Goal: Book appointment/travel/reservation

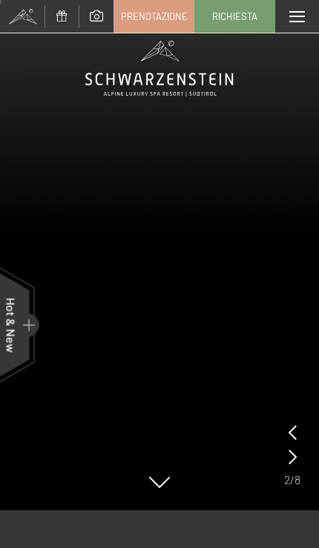
click at [146, 17] on span "Prenotazione" at bounding box center [154, 16] width 67 height 13
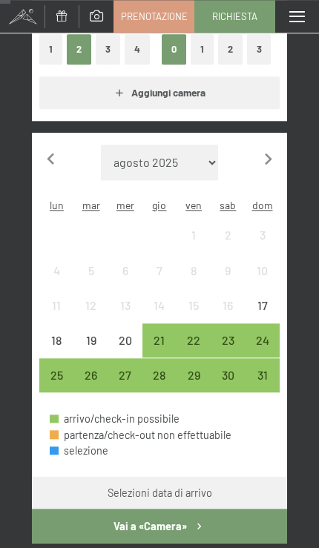
scroll to position [285, 0]
click at [149, 334] on div "21" at bounding box center [159, 349] width 31 height 31
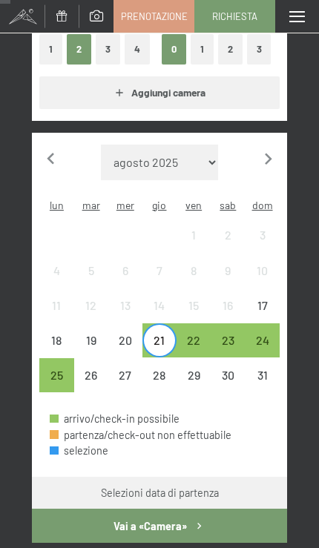
click at [191, 334] on div "22" at bounding box center [193, 349] width 31 height 31
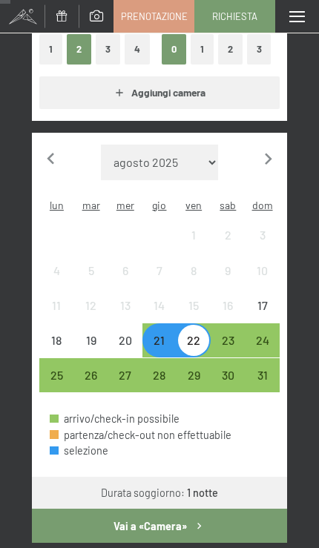
click at [230, 340] on div "23" at bounding box center [227, 349] width 31 height 31
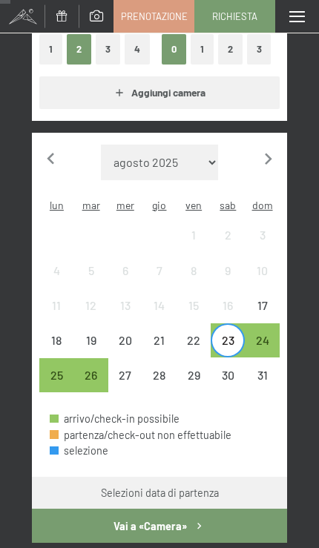
click at [271, 325] on div "24" at bounding box center [261, 340] width 31 height 31
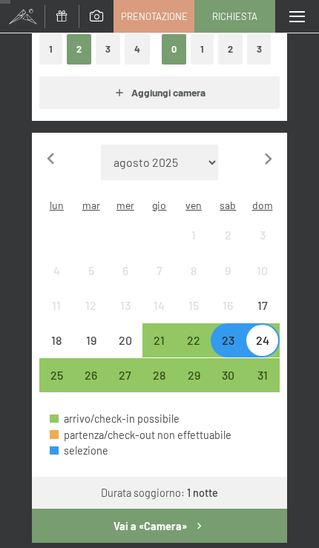
click at [235, 345] on div "23" at bounding box center [227, 349] width 31 height 31
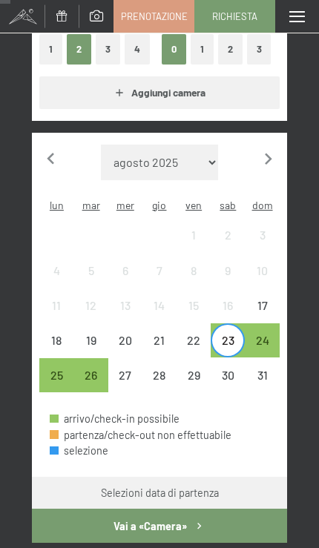
click at [263, 334] on div "24" at bounding box center [261, 349] width 31 height 31
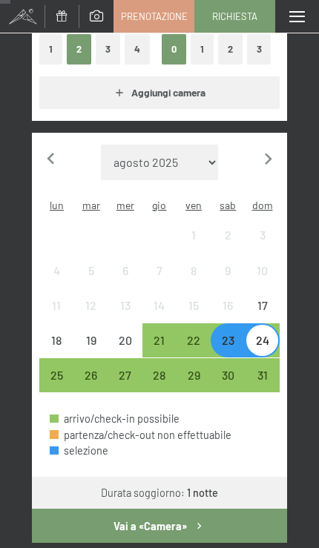
click at [126, 381] on div "27" at bounding box center [125, 384] width 31 height 31
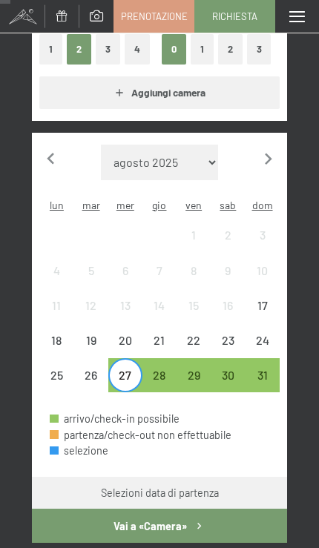
click at [163, 369] on div "28" at bounding box center [159, 384] width 31 height 31
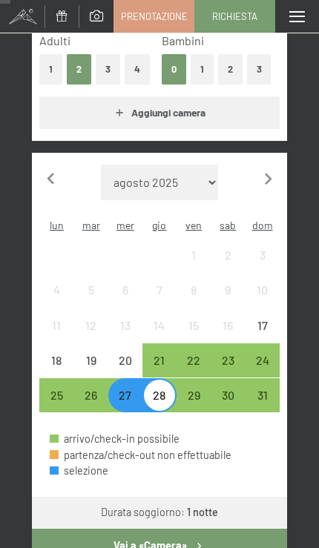
click at [156, 354] on div "21" at bounding box center [159, 369] width 31 height 31
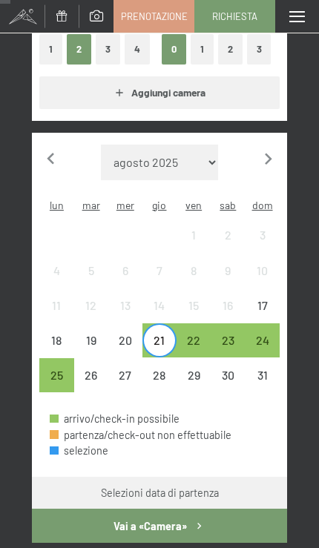
click at [189, 334] on div "22" at bounding box center [193, 349] width 31 height 31
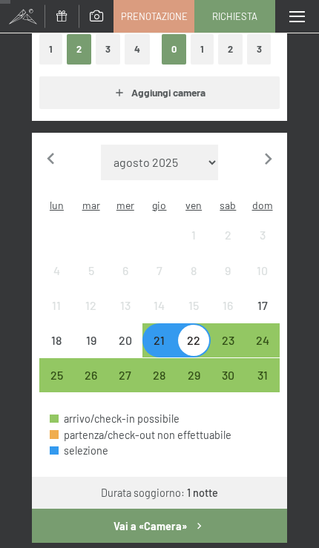
click at [161, 340] on div "21" at bounding box center [159, 349] width 31 height 31
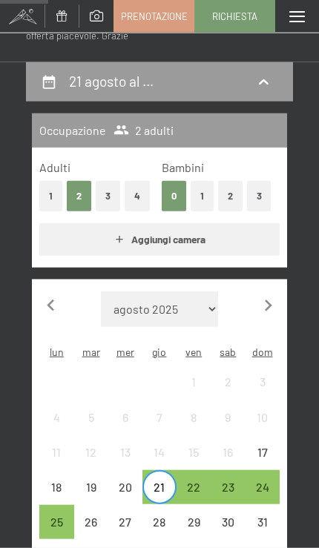
scroll to position [0, 0]
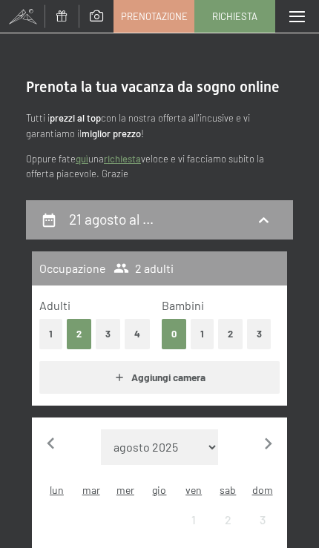
click at [297, 12] on span at bounding box center [297, 16] width 16 height 11
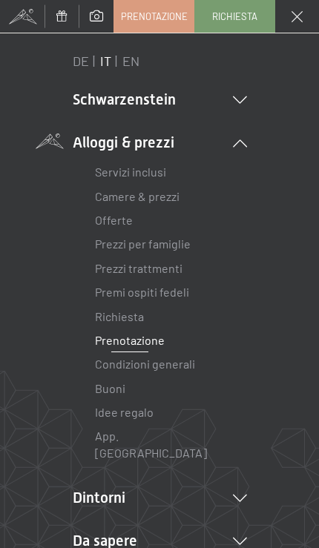
click at [156, 196] on link "Camere & prezzi" at bounding box center [137, 196] width 85 height 14
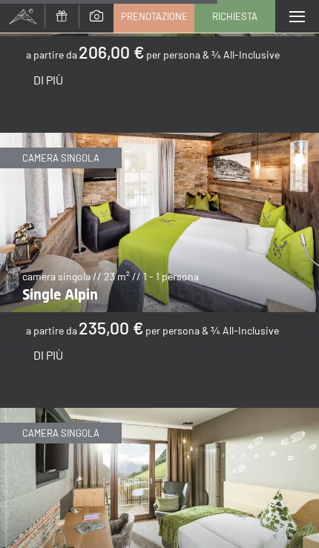
scroll to position [3653, 0]
